Goal: Task Accomplishment & Management: Manage account settings

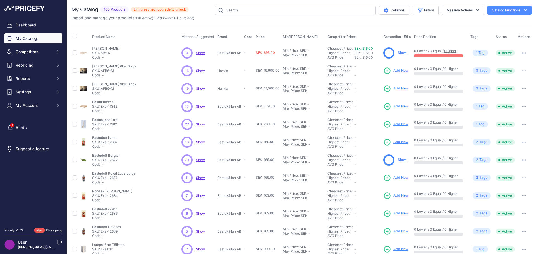
click at [200, 71] on span "Show" at bounding box center [200, 71] width 9 height 4
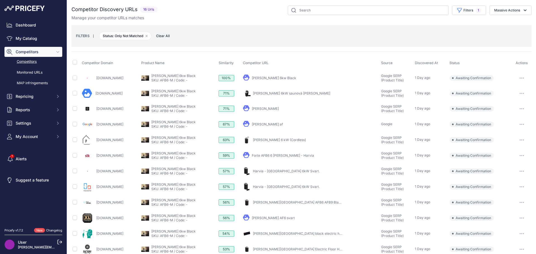
click at [33, 55] on button "Competitors" at bounding box center [33, 52] width 58 height 10
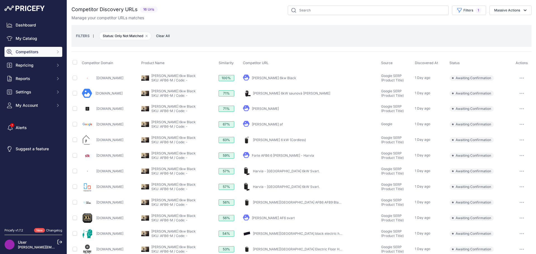
click at [33, 55] on button "Competitors" at bounding box center [33, 52] width 58 height 10
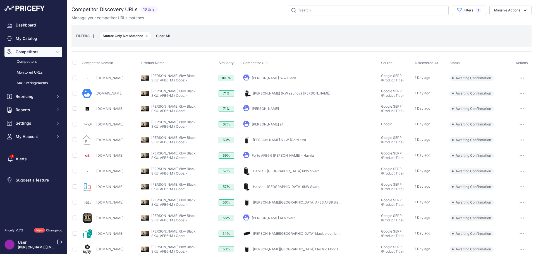
click at [34, 62] on link "Competitors" at bounding box center [33, 62] width 58 height 10
click at [31, 38] on link "My Catalog" at bounding box center [33, 38] width 58 height 10
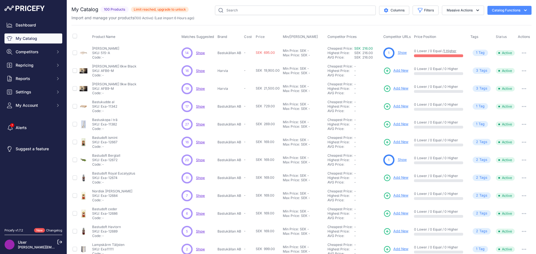
click at [397, 53] on link "Show" at bounding box center [401, 52] width 9 height 4
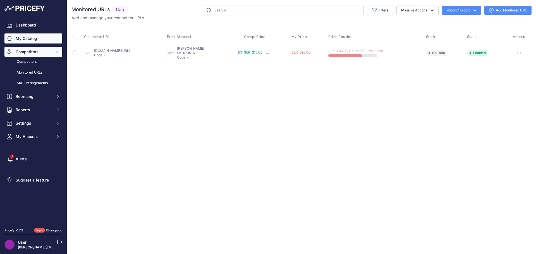
click at [32, 38] on link "My Catalog" at bounding box center [33, 38] width 58 height 10
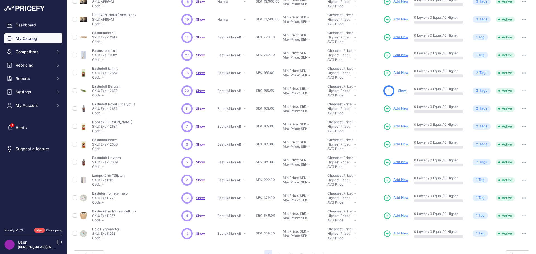
scroll to position [81, 0]
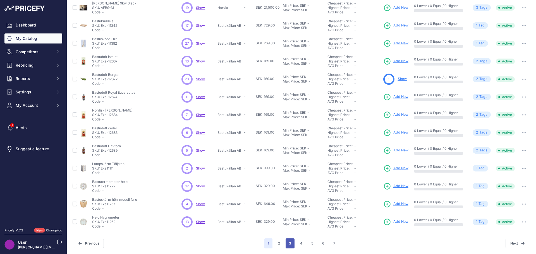
click at [286, 243] on button "3" at bounding box center [289, 243] width 9 height 10
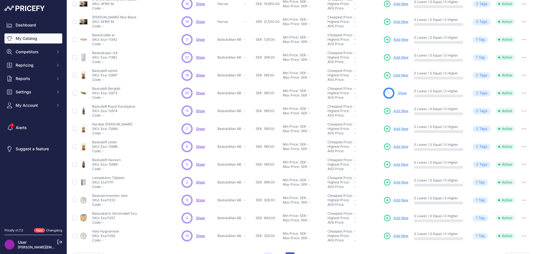
scroll to position [95, 0]
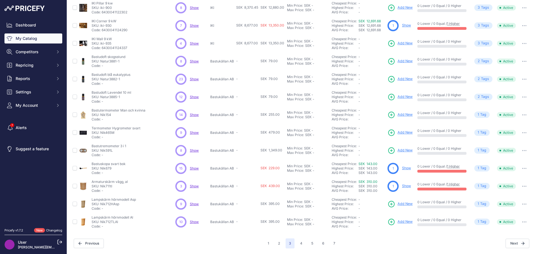
scroll to position [81, 0]
click at [402, 186] on link "Show" at bounding box center [406, 186] width 9 height 4
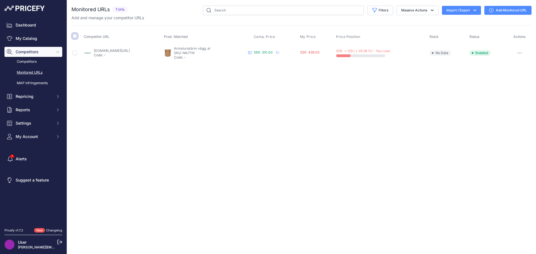
click at [74, 37] on input "checkbox" at bounding box center [75, 36] width 4 height 4
checkbox input "true"
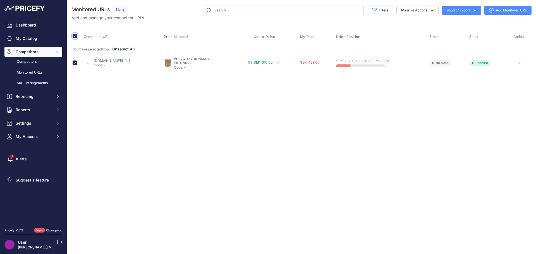
click at [74, 35] on input "checkbox" at bounding box center [75, 36] width 4 height 4
checkbox input "false"
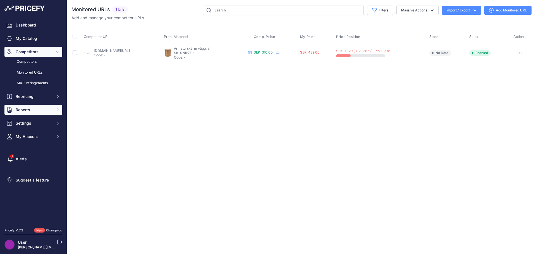
click at [23, 109] on span "Reports" at bounding box center [34, 110] width 37 height 6
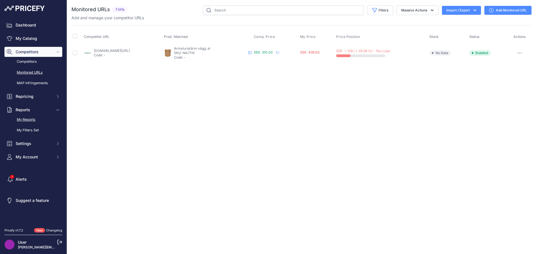
click at [24, 117] on link "My Reports" at bounding box center [33, 120] width 58 height 10
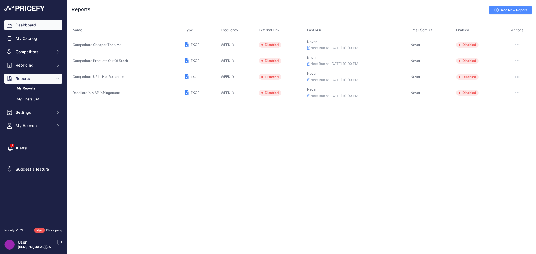
click at [23, 26] on link "Dashboard" at bounding box center [33, 25] width 58 height 10
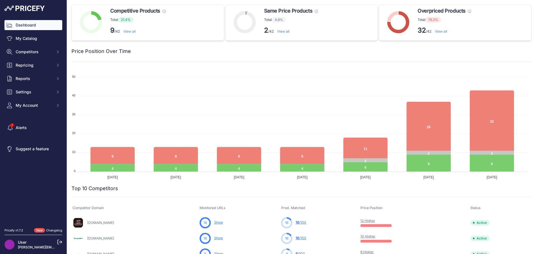
click at [440, 32] on link "View all" at bounding box center [441, 31] width 12 height 4
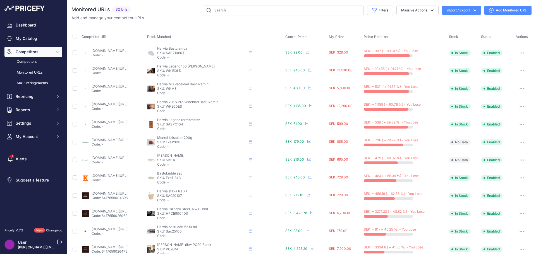
click at [127, 50] on link "esaunashop.se/bastulampa-harvia?prirule_jdsnikfkfjsd=9886" at bounding box center [109, 51] width 36 height 4
click at [309, 52] on icon at bounding box center [307, 51] width 3 height 3
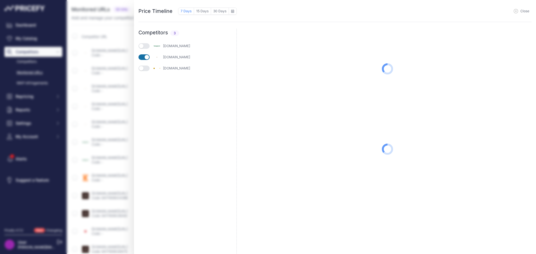
click at [146, 68] on button "button" at bounding box center [143, 69] width 11 height 6
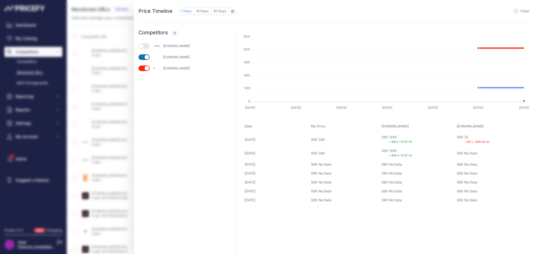
click at [148, 46] on button "button" at bounding box center [143, 46] width 11 height 6
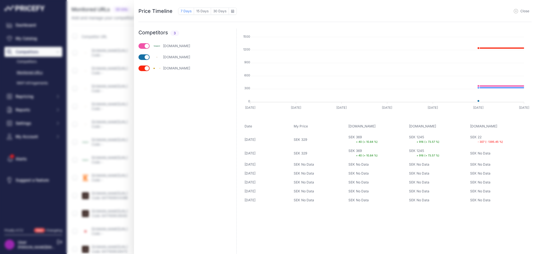
click at [520, 12] on span "Close" at bounding box center [524, 11] width 9 height 4
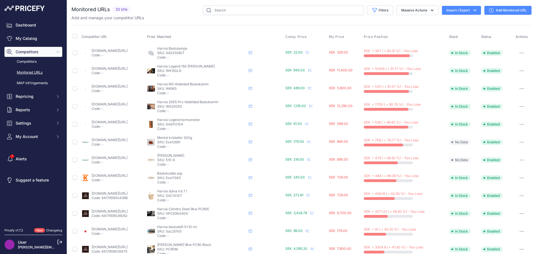
click at [127, 67] on link "esaunashop.se/harvia-legend-150?prirule_jdsnikfkfjsd=9886" at bounding box center [109, 68] width 36 height 4
click at [519, 88] on icon "button" at bounding box center [521, 88] width 4 height 1
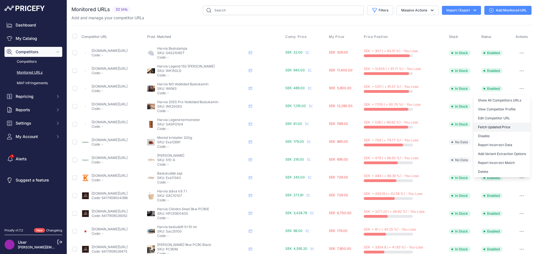
click at [497, 127] on button "Fetch Updated Price" at bounding box center [501, 127] width 57 height 9
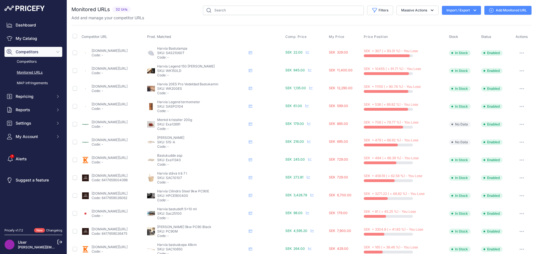
click at [516, 70] on button "button" at bounding box center [521, 71] width 11 height 8
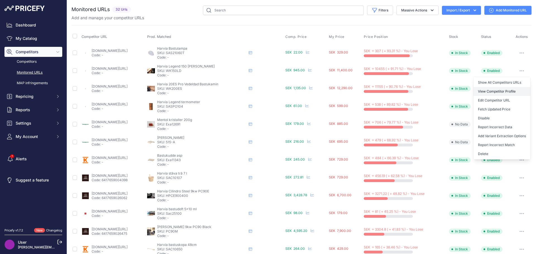
click at [498, 90] on link "View Competitor Profile" at bounding box center [501, 91] width 57 height 9
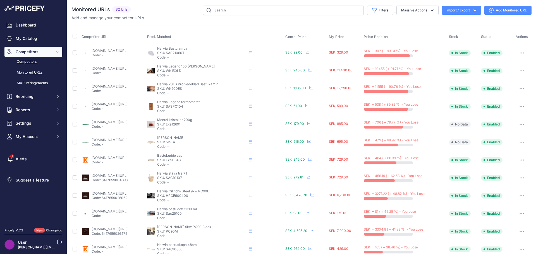
click at [32, 62] on link "Competitors" at bounding box center [33, 62] width 58 height 10
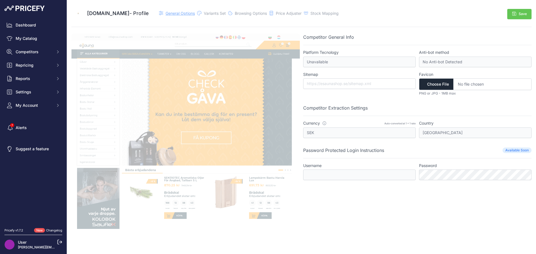
click at [178, 13] on span "General Options" at bounding box center [179, 13] width 29 height 5
click at [284, 13] on span "Price Adjuster" at bounding box center [289, 13] width 26 height 5
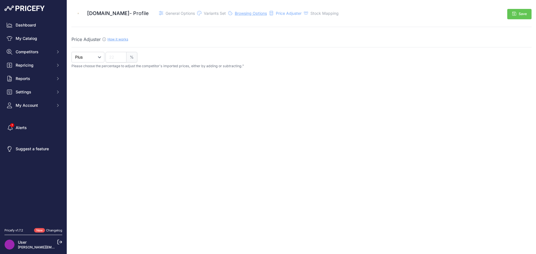
click at [252, 13] on span "Browsing Options" at bounding box center [251, 13] width 32 height 5
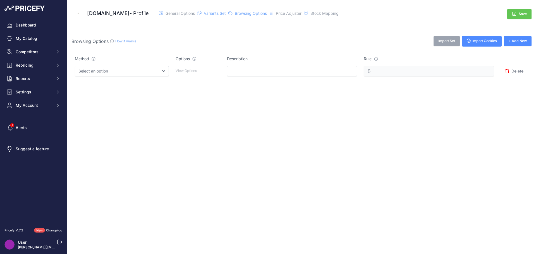
click at [204, 13] on span "Variants Set" at bounding box center [215, 13] width 22 height 5
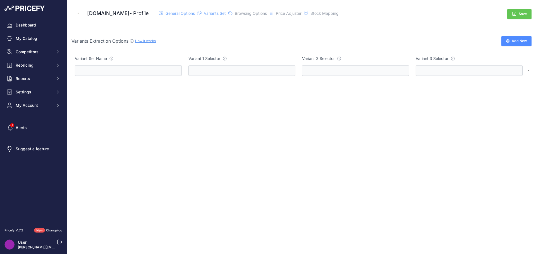
click at [173, 15] on span "General Options" at bounding box center [179, 13] width 29 height 5
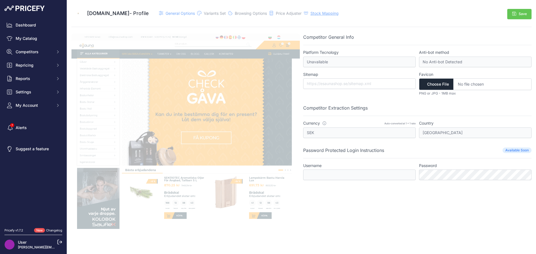
click at [320, 12] on span "Stock Mapping" at bounding box center [324, 13] width 28 height 5
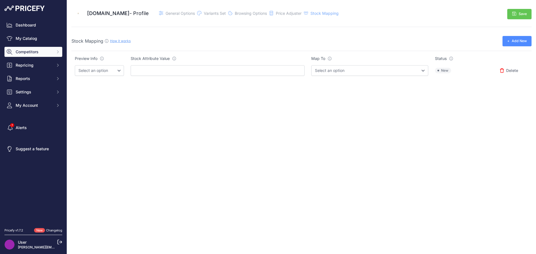
click at [28, 51] on span "Competitors" at bounding box center [34, 52] width 37 height 6
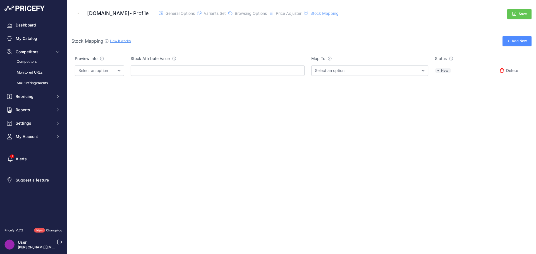
click at [31, 61] on link "Competitors" at bounding box center [33, 62] width 58 height 10
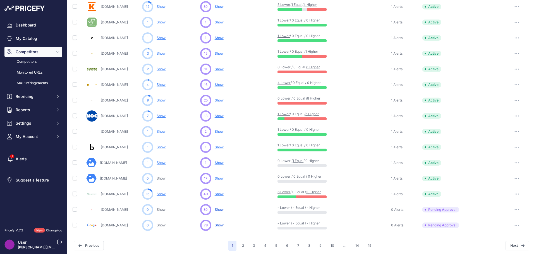
scroll to position [216, 0]
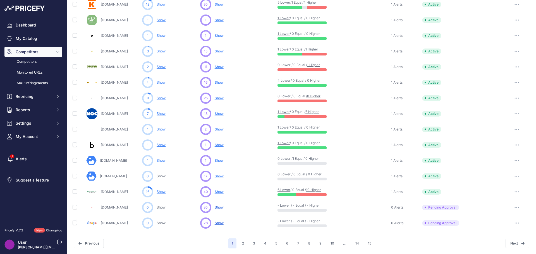
click at [108, 98] on link "[DOMAIN_NAME]" at bounding box center [114, 98] width 27 height 4
click at [511, 97] on button "button" at bounding box center [516, 98] width 11 height 8
click at [508, 108] on link "View Competitor Profile" at bounding box center [506, 109] width 47 height 9
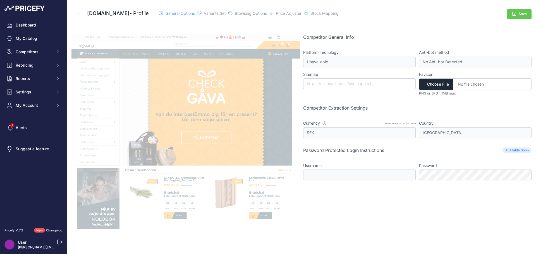
click at [265, 193] on img at bounding box center [185, 131] width 228 height 195
click at [172, 190] on img at bounding box center [185, 131] width 228 height 195
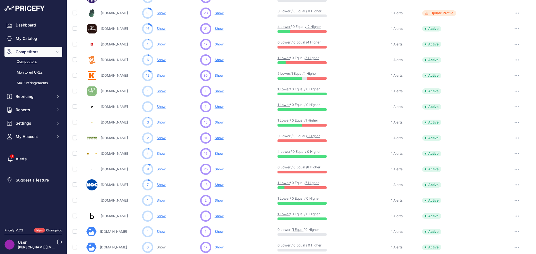
scroll to position [167, 0]
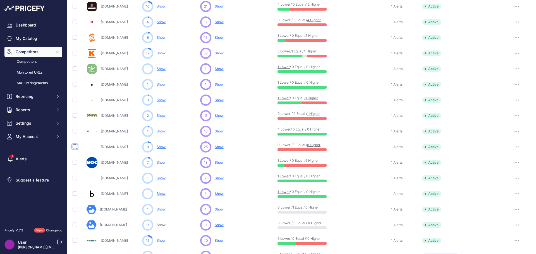
click at [75, 147] on input "checkbox" at bounding box center [75, 146] width 4 height 4
checkbox input "true"
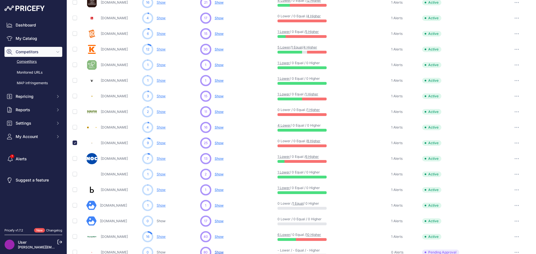
scroll to position [168, 0]
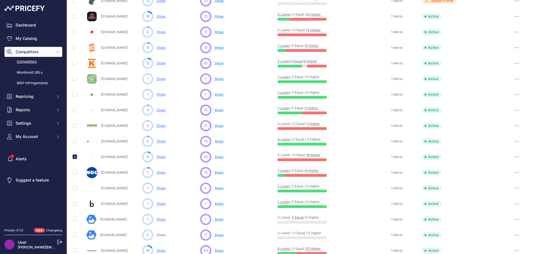
click at [512, 157] on button "button" at bounding box center [516, 157] width 11 height 8
click at [0, 0] on button "Delete" at bounding box center [0, 0] width 0 height 0
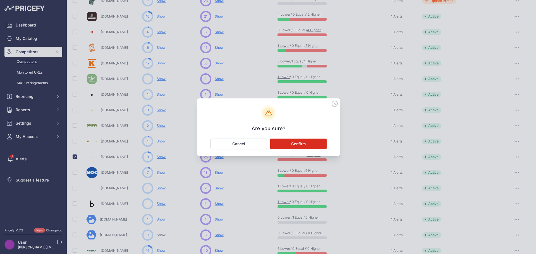
click at [300, 143] on button "Confirm" at bounding box center [298, 144] width 56 height 11
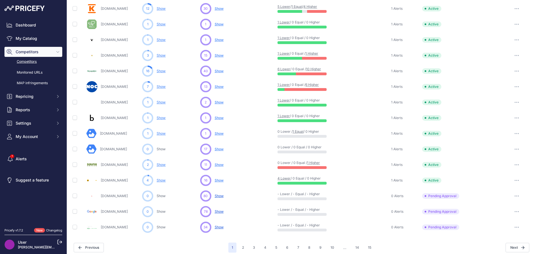
scroll to position [226, 0]
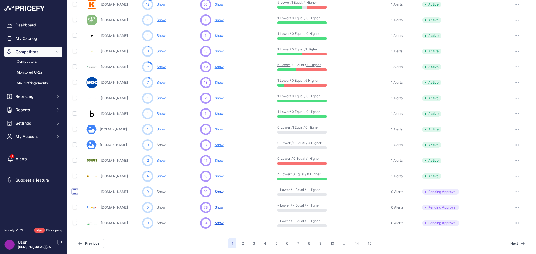
click at [76, 192] on input "checkbox" at bounding box center [75, 191] width 4 height 4
checkbox input "true"
click at [514, 192] on icon "button" at bounding box center [516, 191] width 4 height 1
click at [506, 222] on button "Exclude Competitor" at bounding box center [507, 221] width 46 height 9
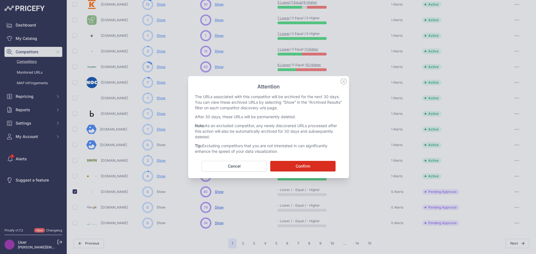
click at [311, 163] on button "Confirm" at bounding box center [302, 166] width 65 height 11
